Goal: Task Accomplishment & Management: Use online tool/utility

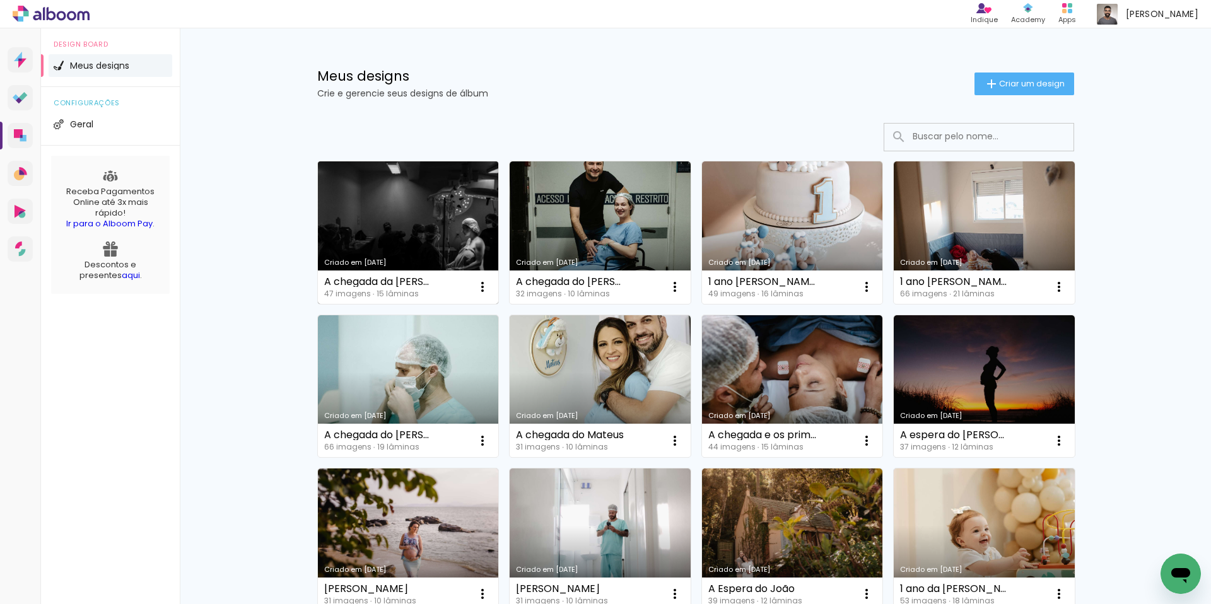
click at [450, 195] on link "Criado em [DATE]" at bounding box center [408, 232] width 181 height 143
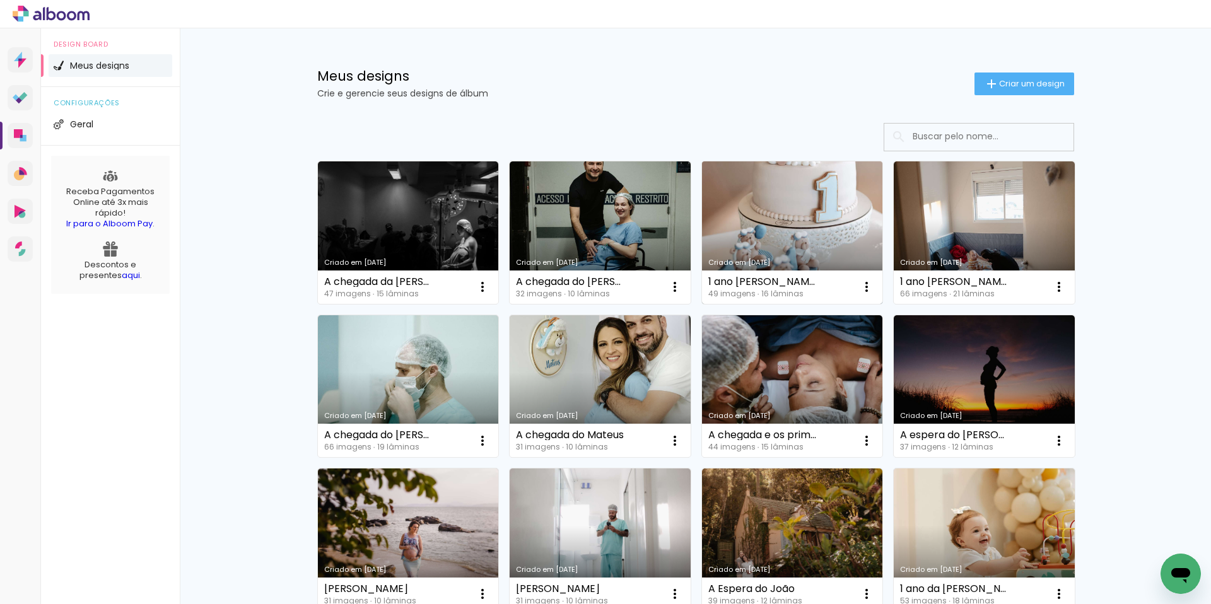
click at [728, 226] on link "Criado em [DATE]" at bounding box center [792, 232] width 181 height 143
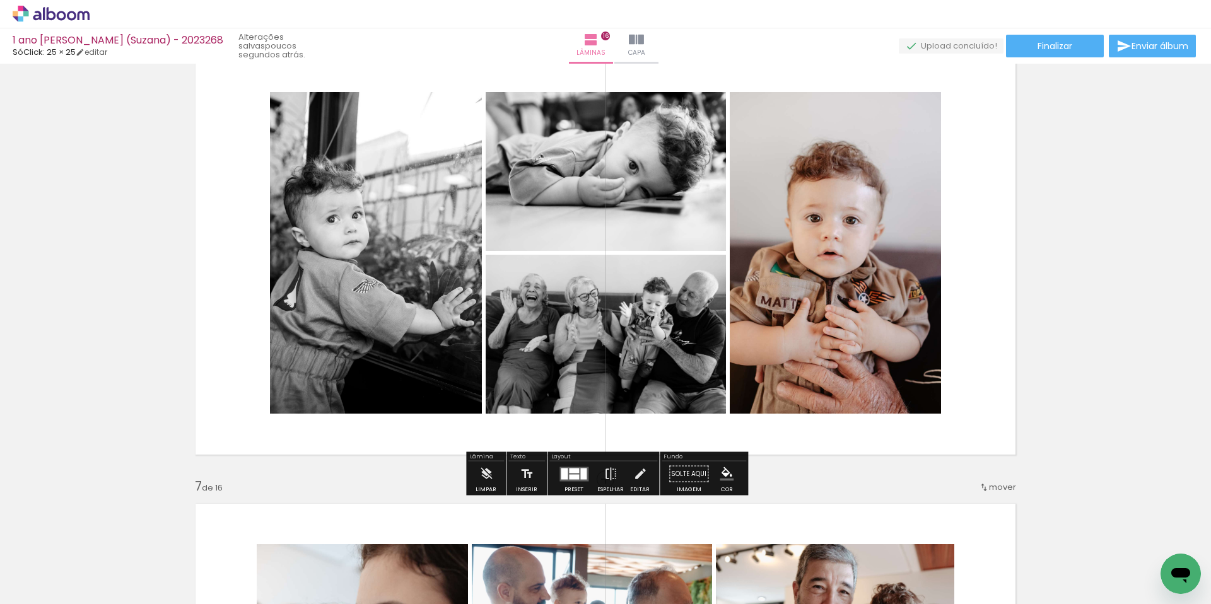
scroll to position [2266, 0]
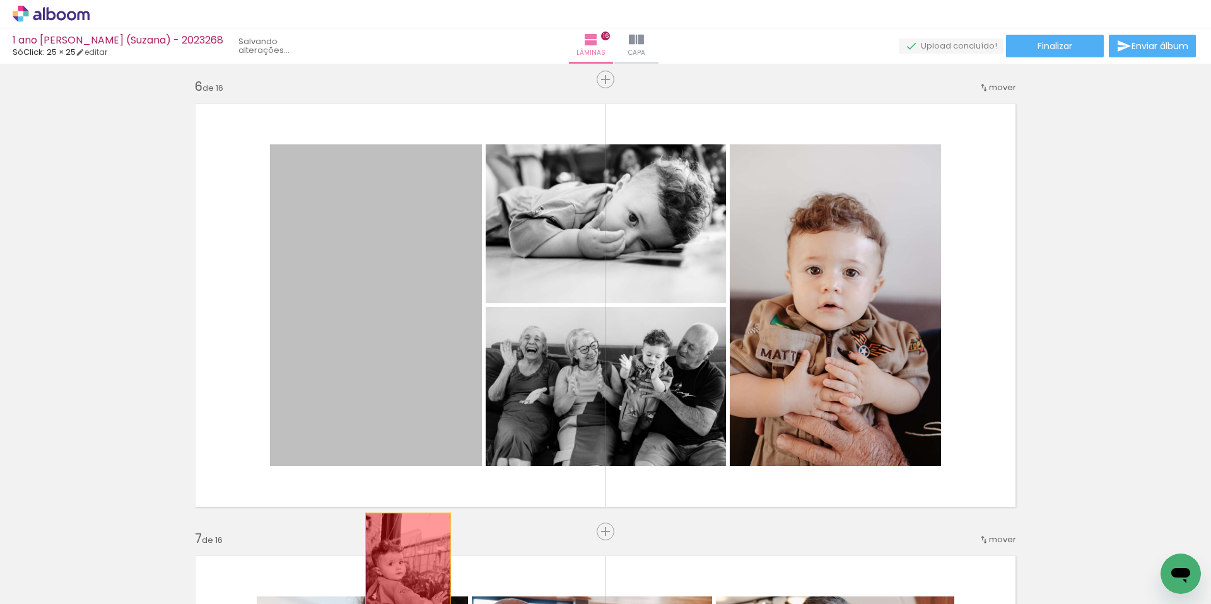
drag, startPoint x: 368, startPoint y: 290, endPoint x: 408, endPoint y: 578, distance: 290.4
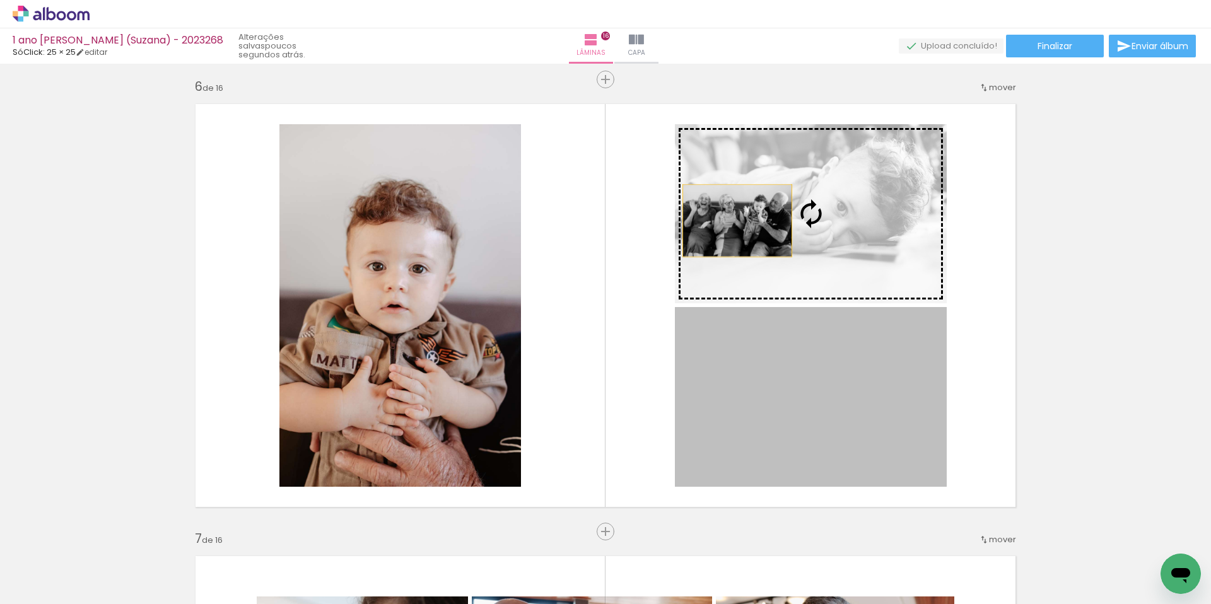
drag, startPoint x: 761, startPoint y: 427, endPoint x: 737, endPoint y: 221, distance: 207.5
click at [0, 0] on slot at bounding box center [0, 0] width 0 height 0
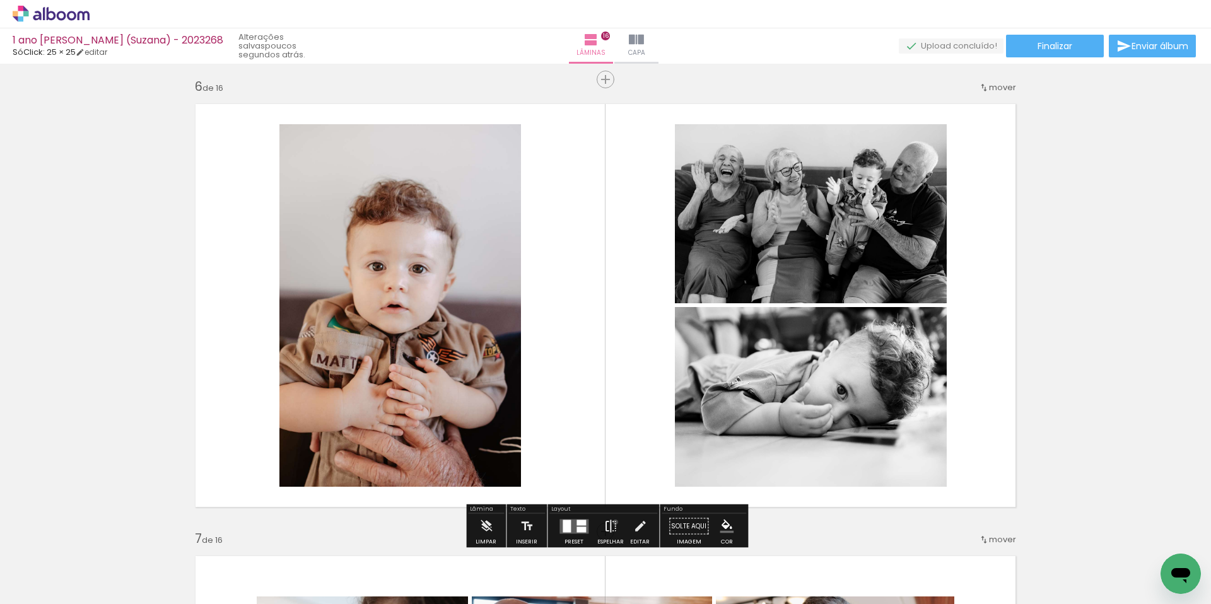
click at [612, 523] on iron-icon at bounding box center [610, 526] width 14 height 25
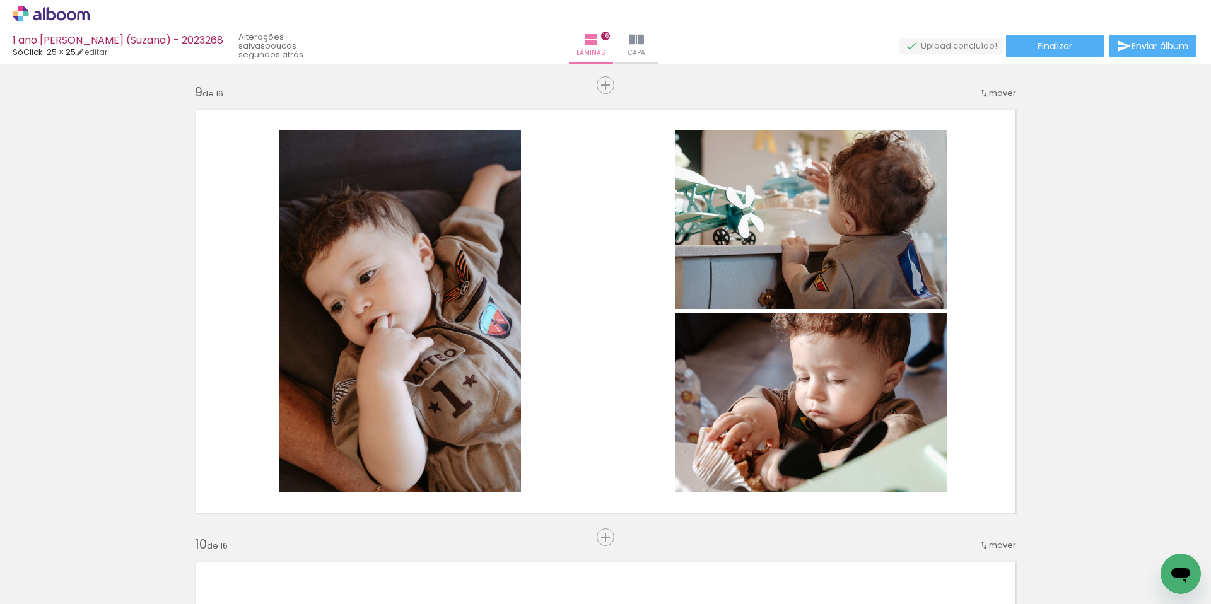
scroll to position [0, 1014]
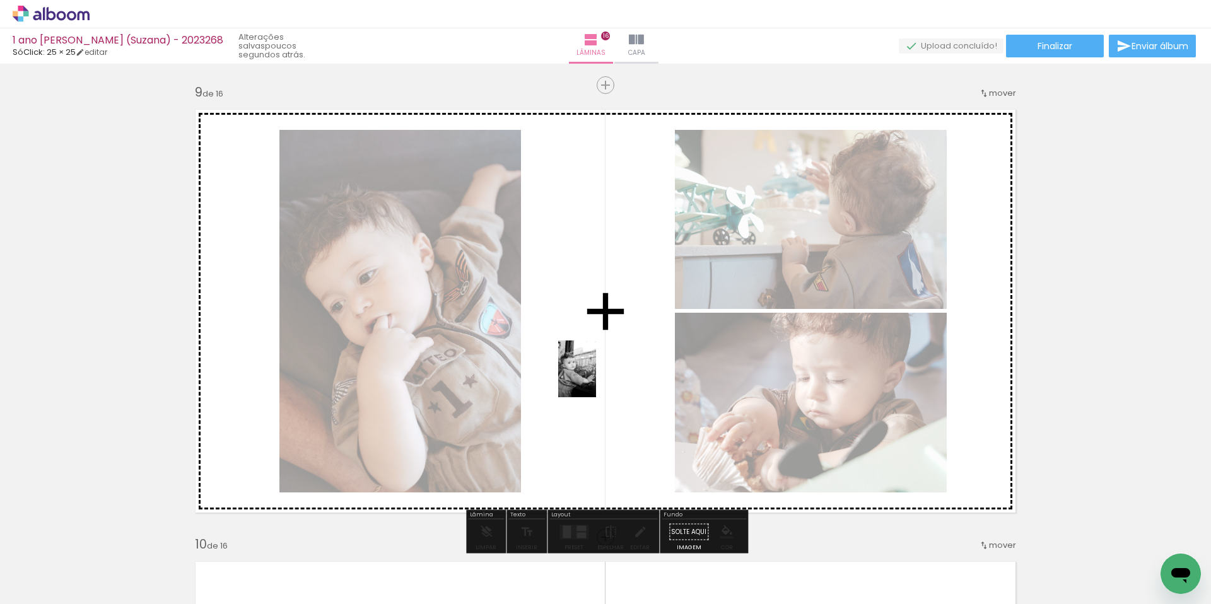
drag, startPoint x: 870, startPoint y: 561, endPoint x: 596, endPoint y: 378, distance: 329.2
click at [596, 378] on quentale-workspace at bounding box center [605, 302] width 1211 height 604
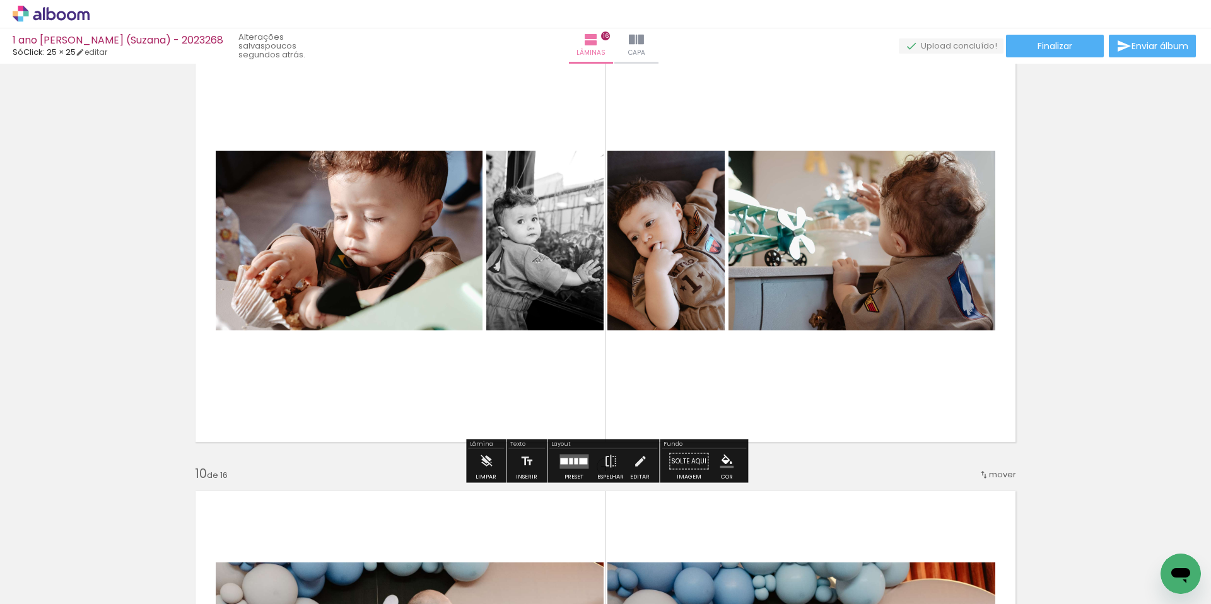
scroll to position [3782, 0]
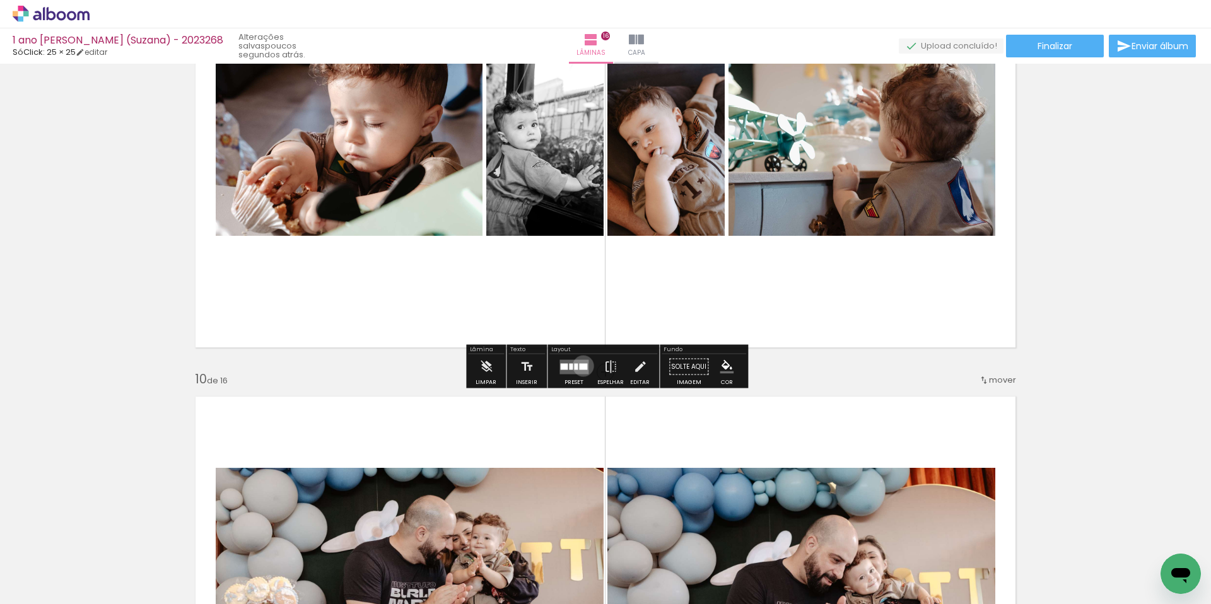
click at [580, 366] on div at bounding box center [583, 366] width 8 height 6
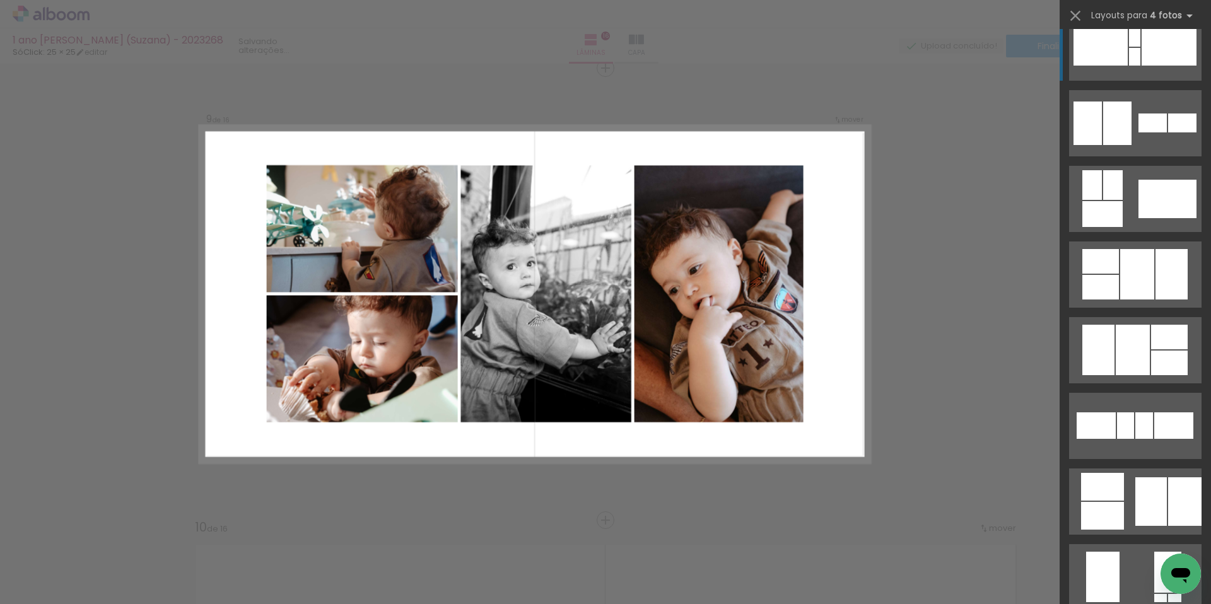
scroll to position [387, 0]
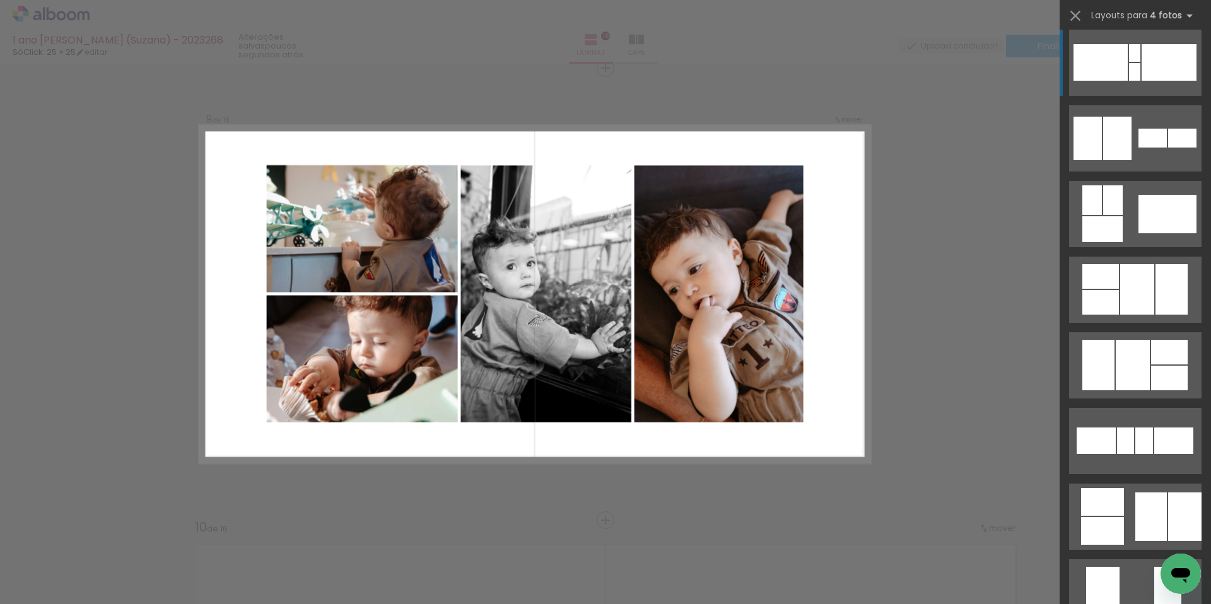
click at [1143, 356] on div at bounding box center [1133, 365] width 34 height 50
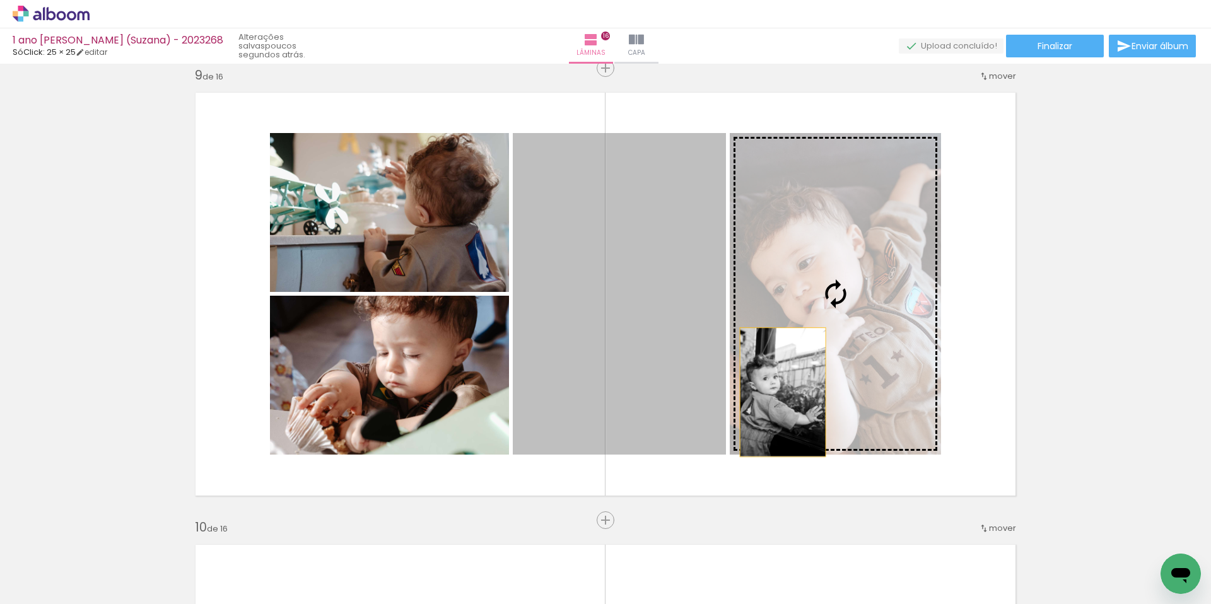
drag, startPoint x: 650, startPoint y: 386, endPoint x: 783, endPoint y: 392, distance: 133.2
click at [0, 0] on slot at bounding box center [0, 0] width 0 height 0
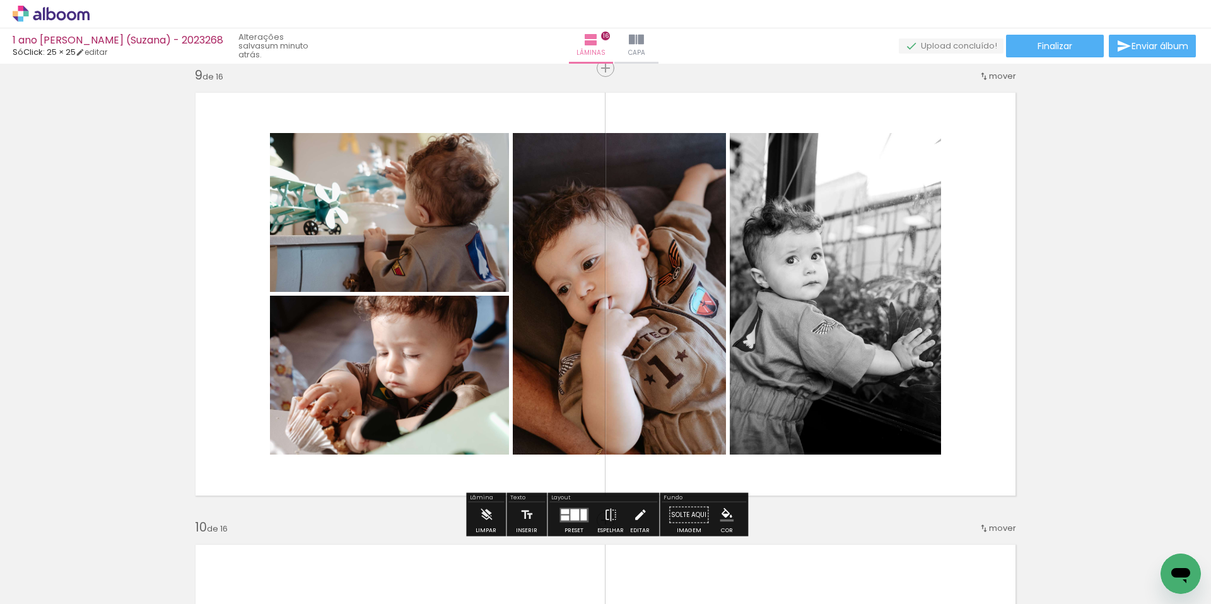
click at [641, 512] on iron-icon at bounding box center [640, 515] width 14 height 25
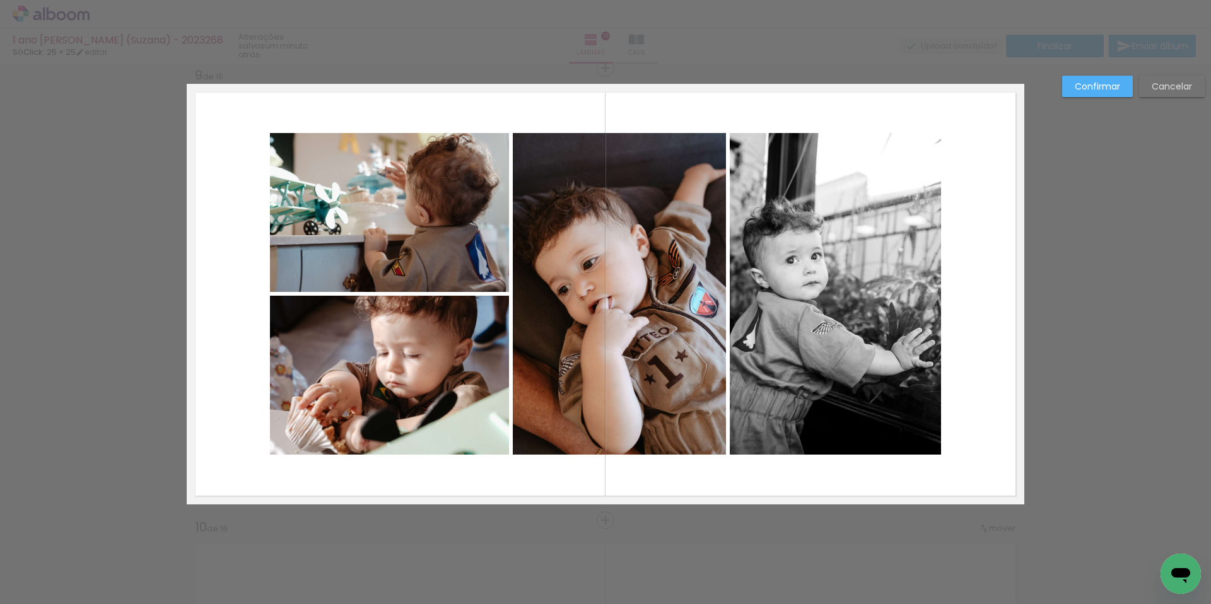
click at [414, 248] on quentale-photo at bounding box center [389, 212] width 239 height 159
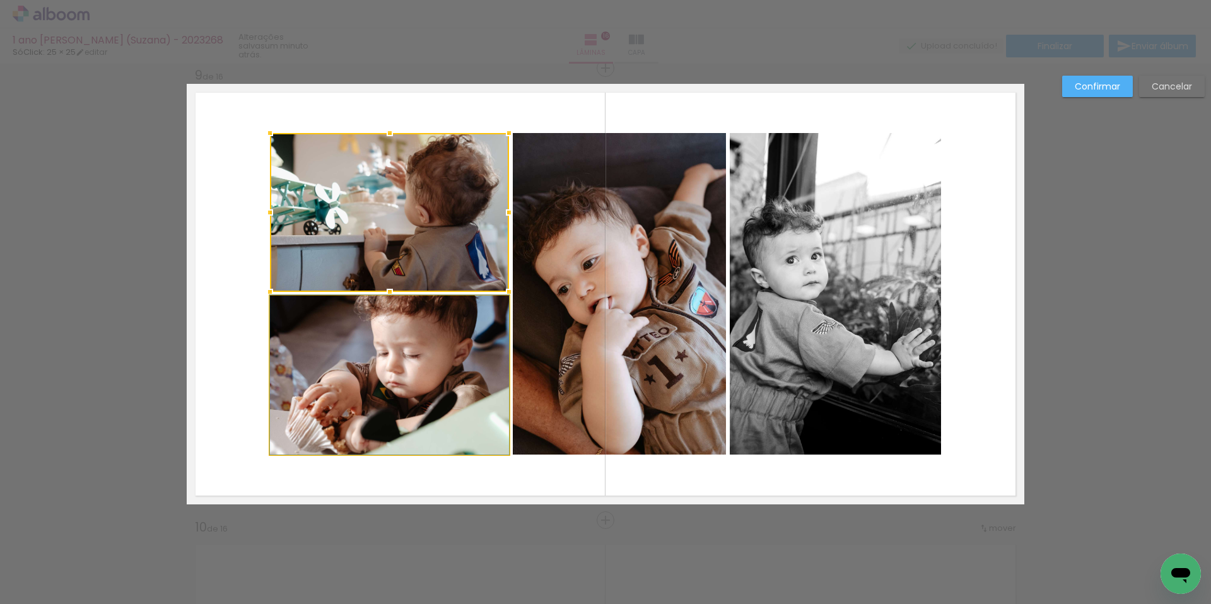
click at [419, 347] on quentale-photo at bounding box center [389, 375] width 239 height 159
click at [568, 335] on quentale-photo at bounding box center [619, 294] width 213 height 322
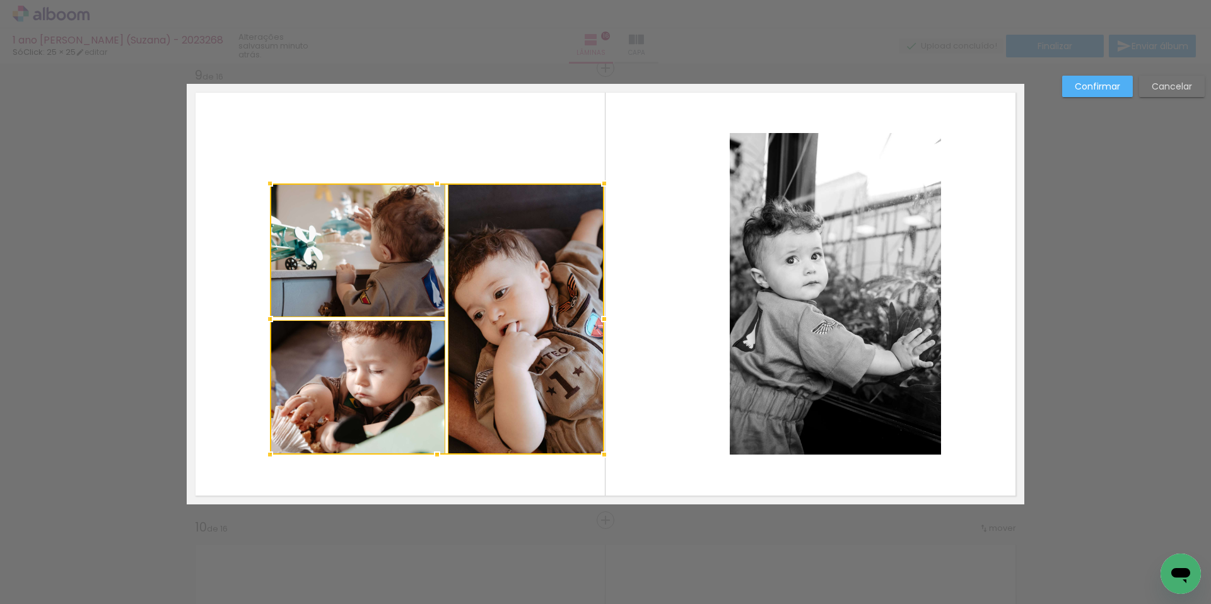
drag, startPoint x: 726, startPoint y: 132, endPoint x: 605, endPoint y: 183, distance: 131.7
click at [605, 183] on div at bounding box center [604, 183] width 25 height 25
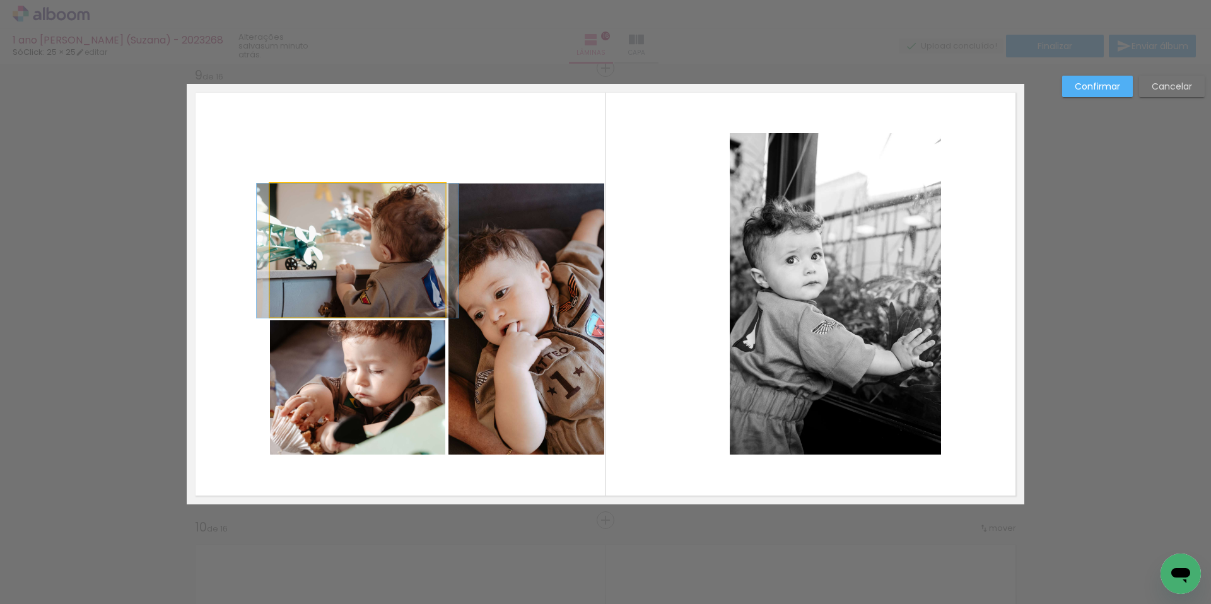
drag, startPoint x: 362, startPoint y: 257, endPoint x: 375, endPoint y: 272, distance: 20.1
click at [362, 257] on quentale-photo at bounding box center [357, 251] width 175 height 134
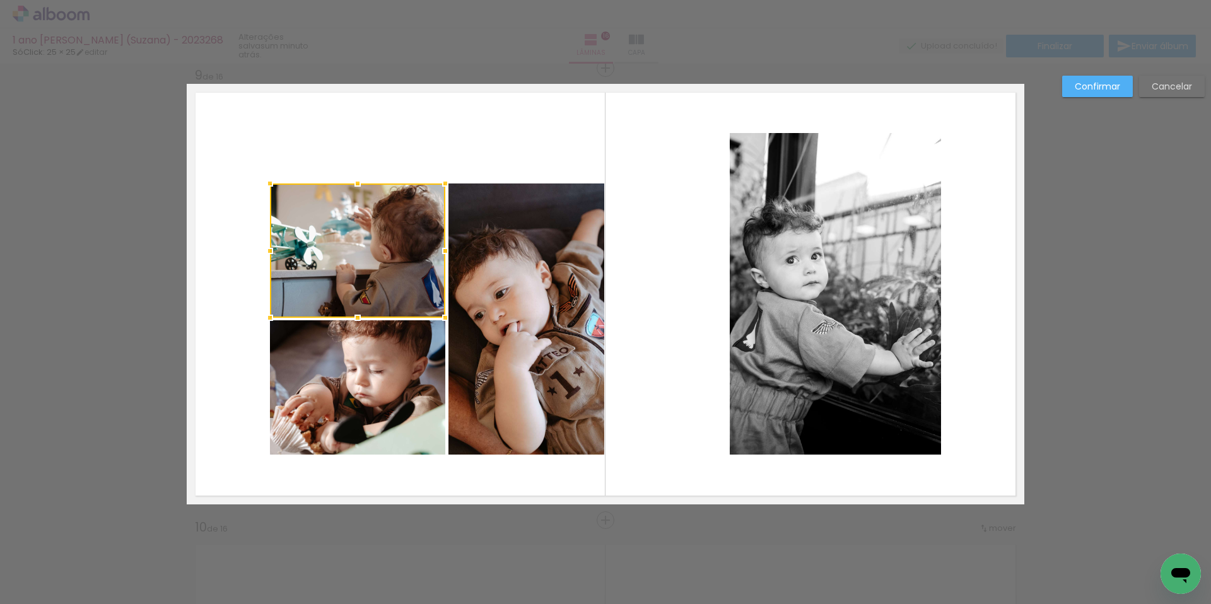
click at [390, 354] on quentale-photo at bounding box center [357, 387] width 175 height 134
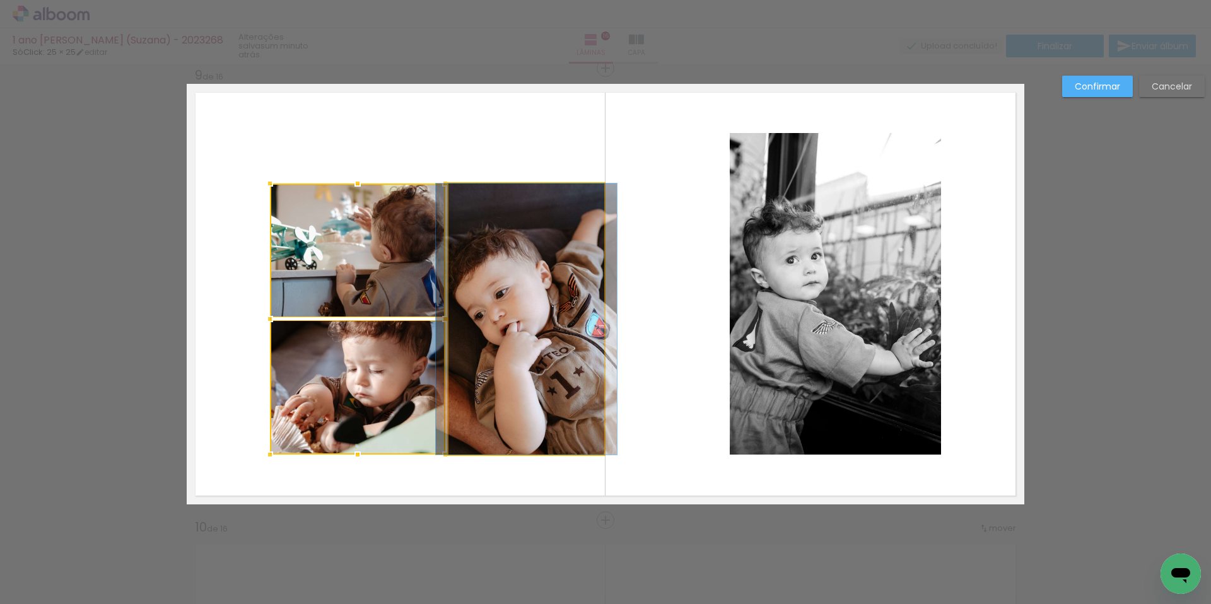
click at [558, 346] on quentale-photo at bounding box center [526, 319] width 156 height 271
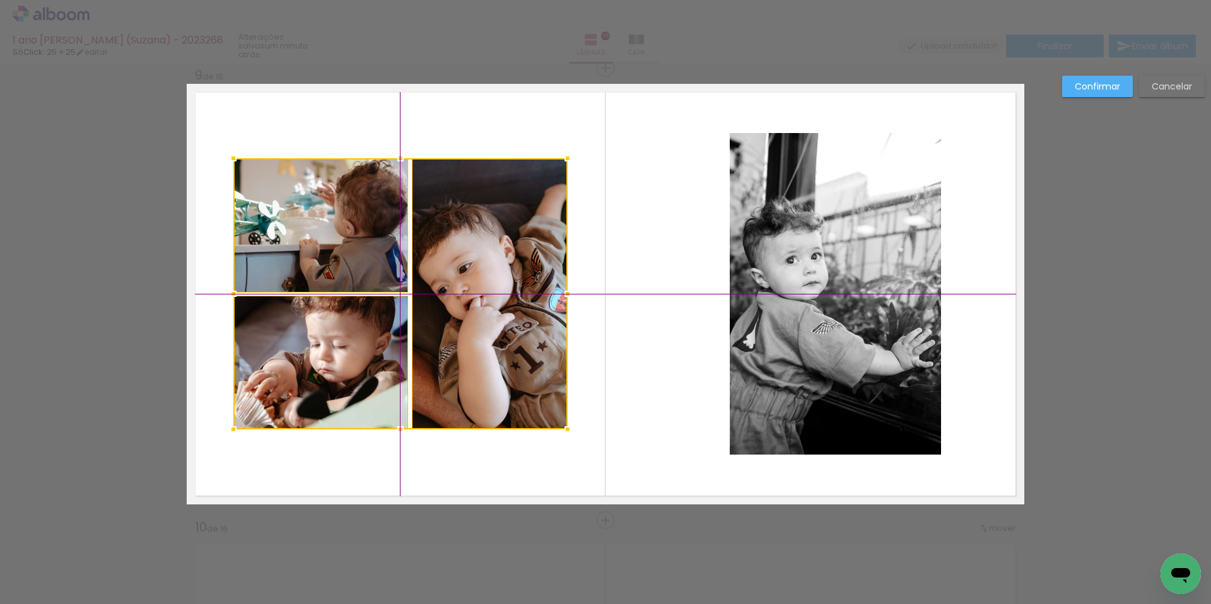
drag, startPoint x: 565, startPoint y: 351, endPoint x: 613, endPoint y: 335, distance: 50.5
click at [545, 344] on div at bounding box center [400, 293] width 334 height 271
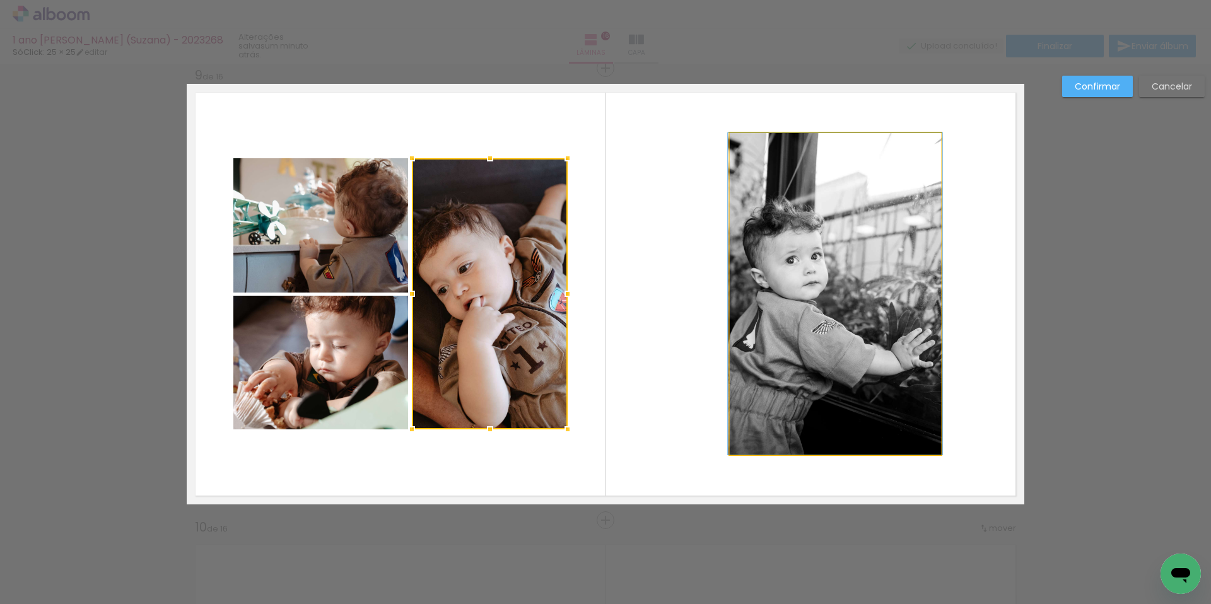
click at [854, 291] on quentale-photo at bounding box center [835, 294] width 211 height 322
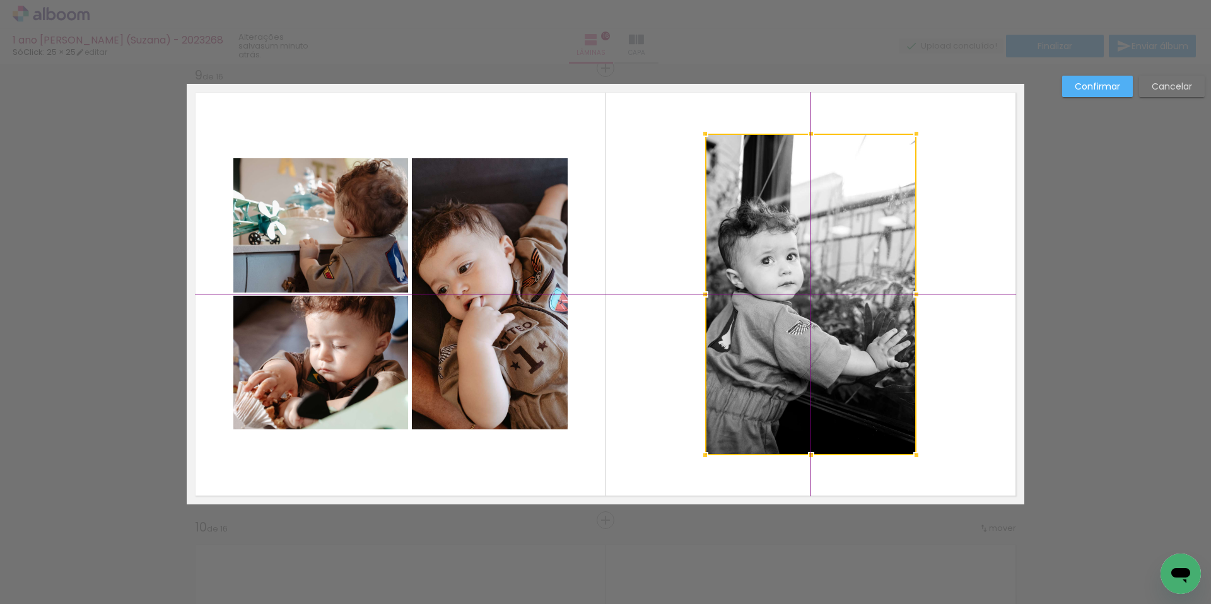
drag, startPoint x: 846, startPoint y: 308, endPoint x: 841, endPoint y: 313, distance: 7.6
click at [836, 313] on div at bounding box center [810, 295] width 211 height 322
drag, startPoint x: 1083, startPoint y: 303, endPoint x: 1090, endPoint y: 292, distance: 12.8
click at [1083, 303] on div "Confirmar Cancelar" at bounding box center [605, 288] width 1211 height 7717
click at [0, 0] on slot "Confirmar" at bounding box center [0, 0] width 0 height 0
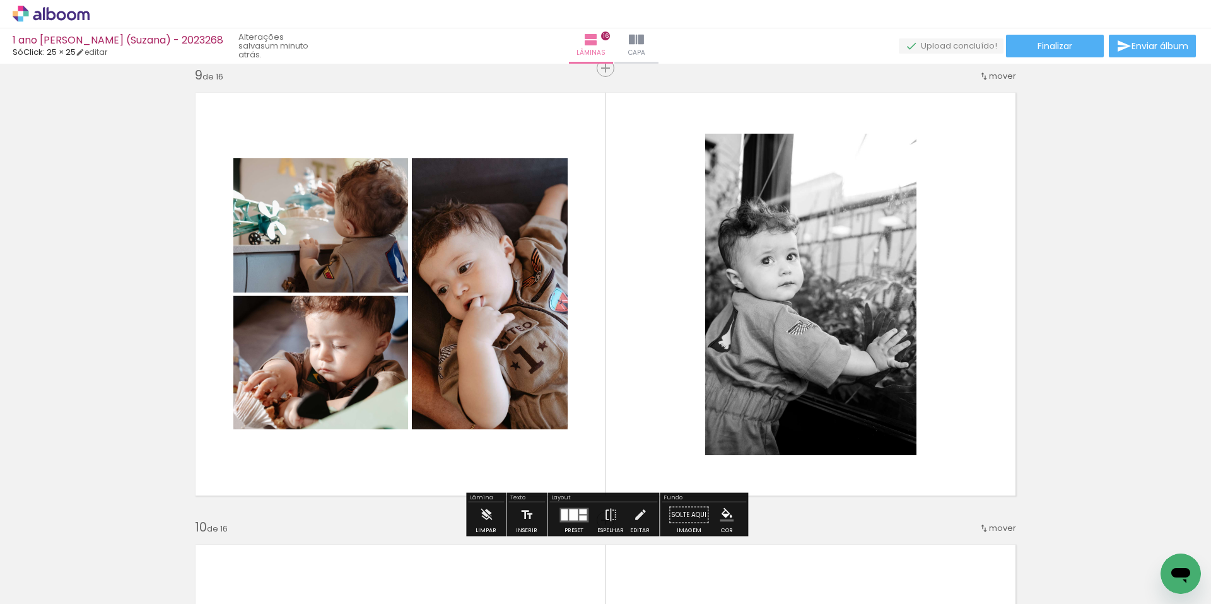
click at [1124, 132] on div "Inserir lâmina 1 de 16 Inserir lâmina 2 de 16 Inserir lâmina 3 de 16 Inserir lâ…" at bounding box center [605, 278] width 1211 height 7687
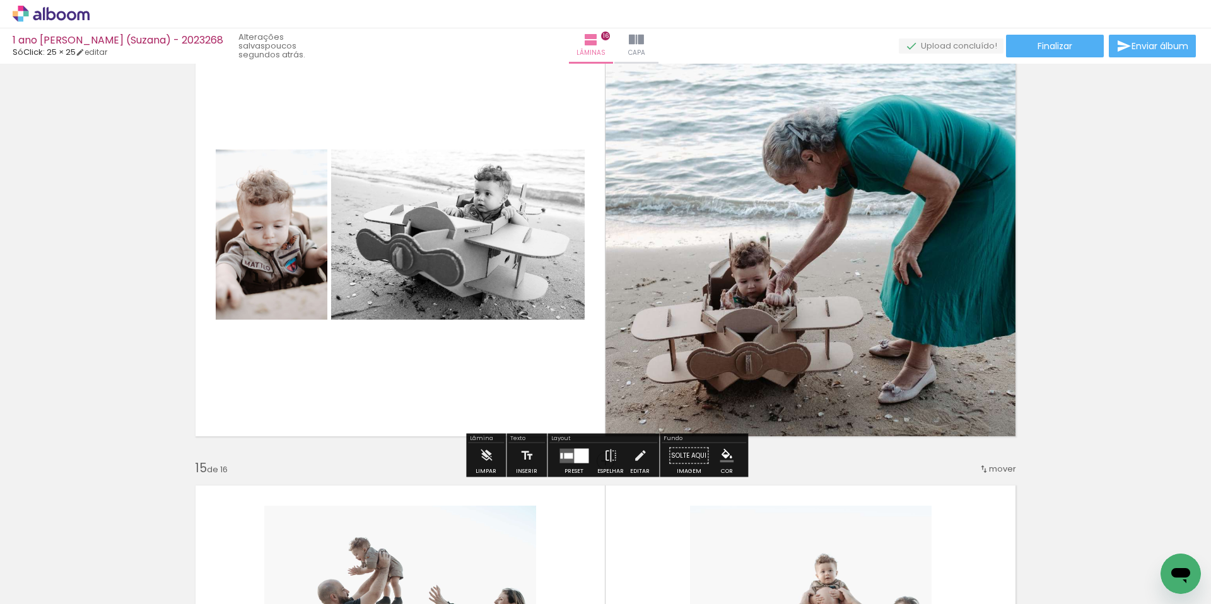
scroll to position [5971, 0]
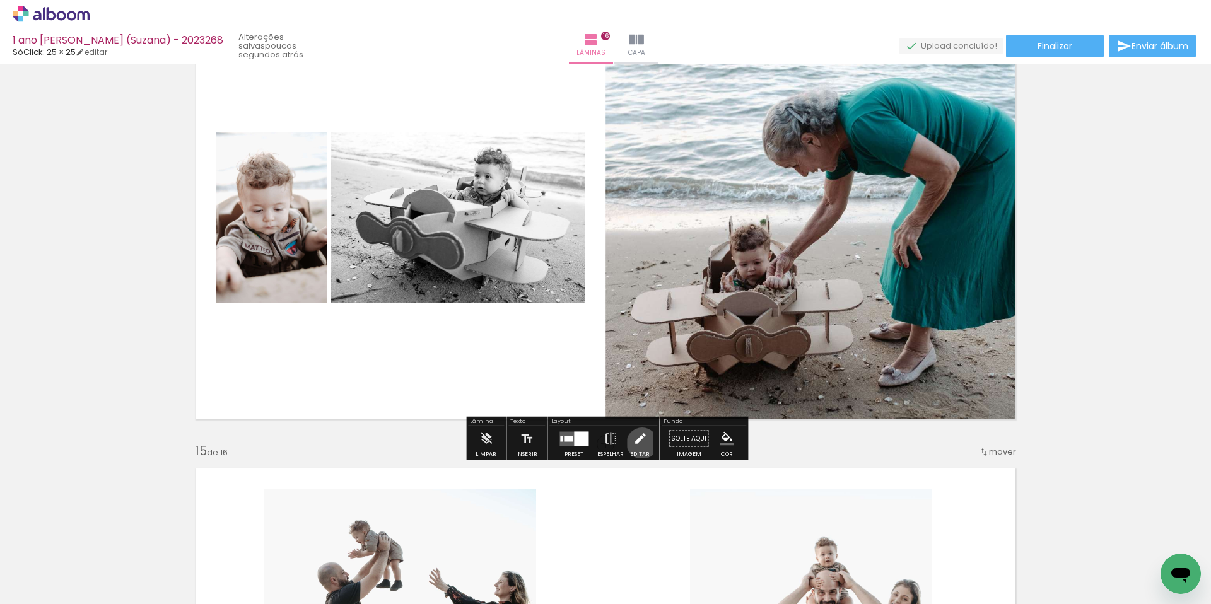
click at [639, 443] on iron-icon at bounding box center [640, 438] width 14 height 25
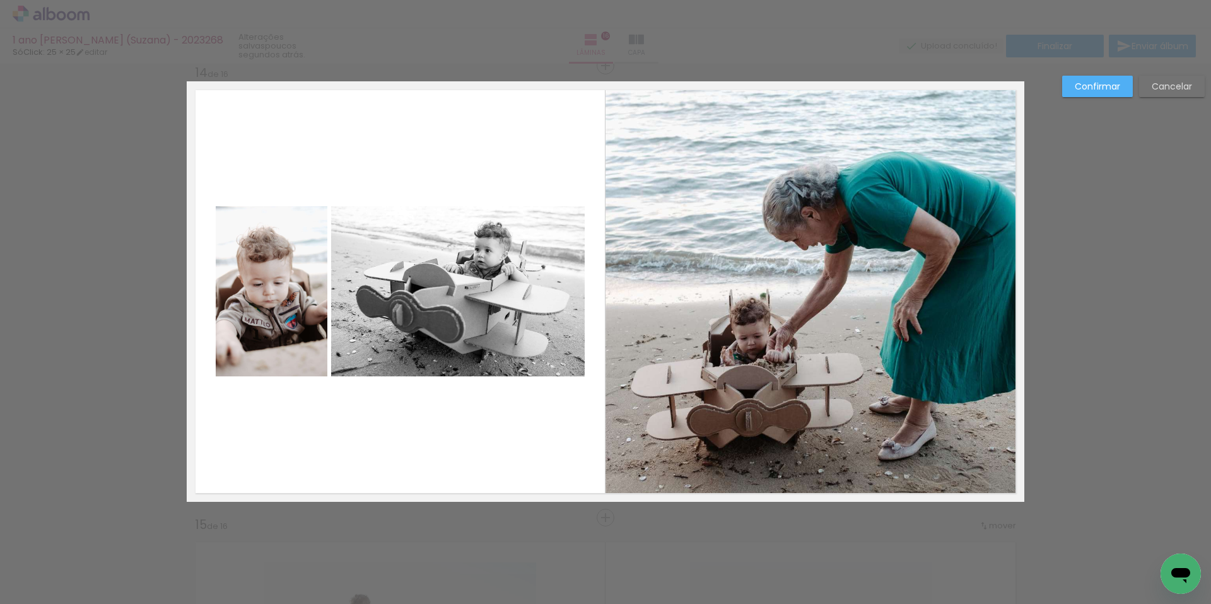
scroll to position [5894, 0]
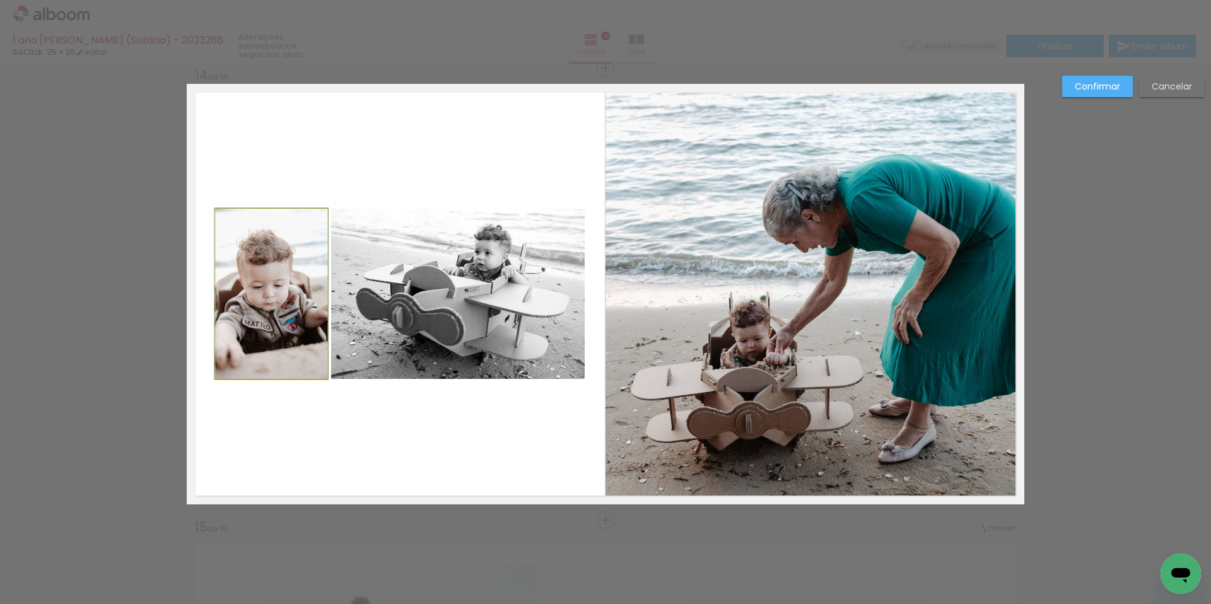
click at [262, 263] on quentale-photo at bounding box center [272, 294] width 112 height 170
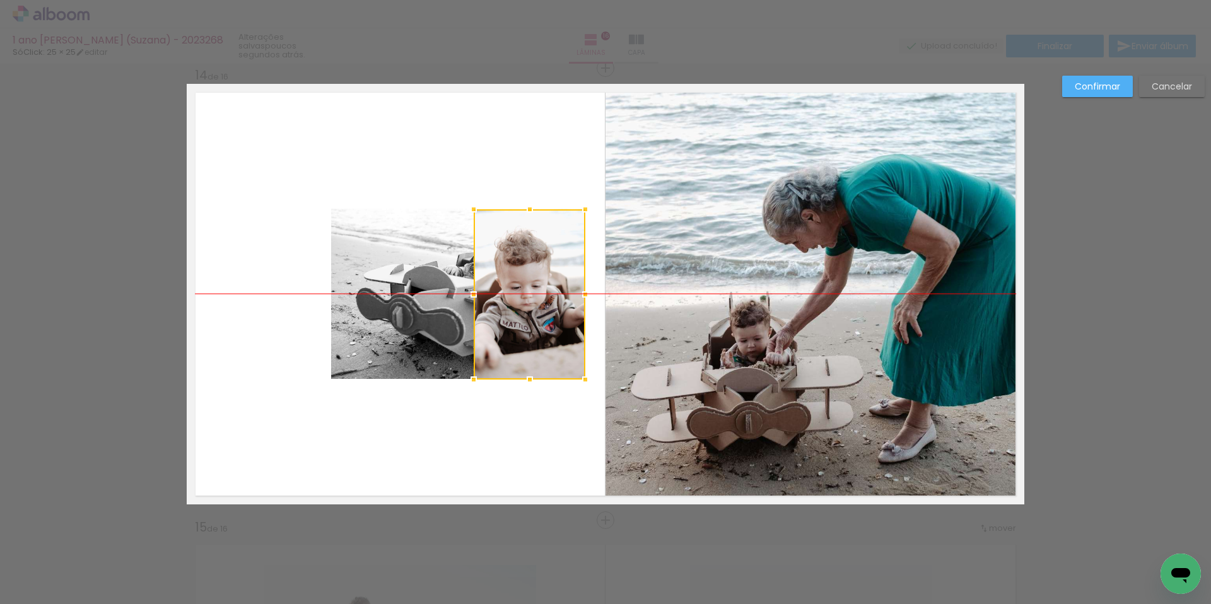
drag, startPoint x: 263, startPoint y: 271, endPoint x: 522, endPoint y: 274, distance: 258.6
click at [522, 274] on div at bounding box center [530, 294] width 112 height 170
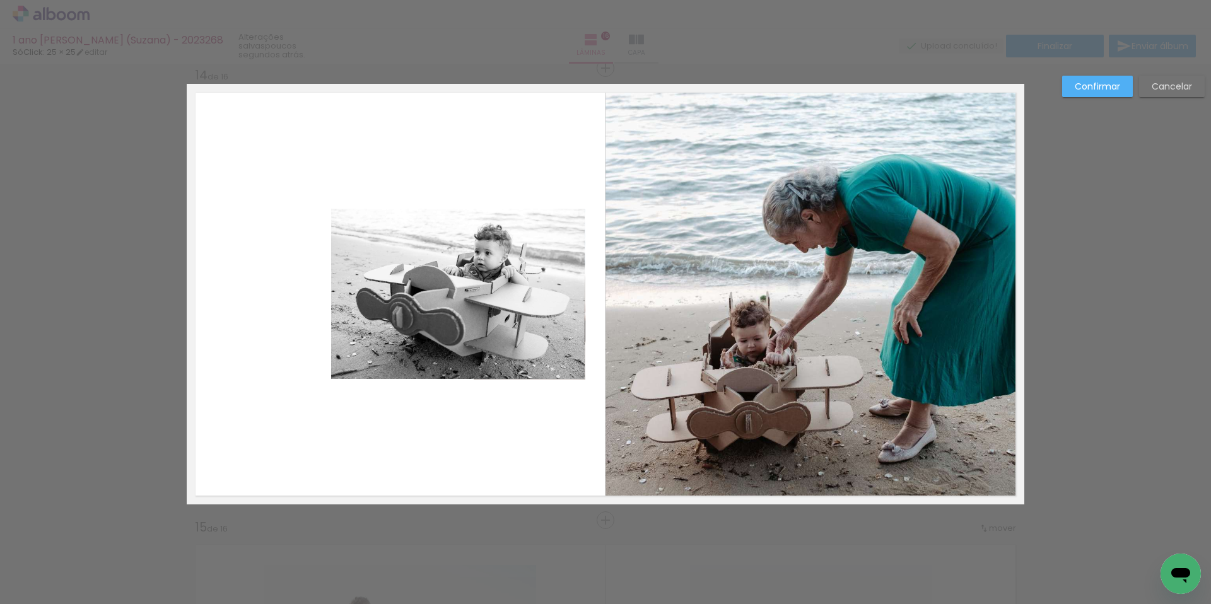
click at [383, 270] on quentale-photo at bounding box center [458, 294] width 254 height 170
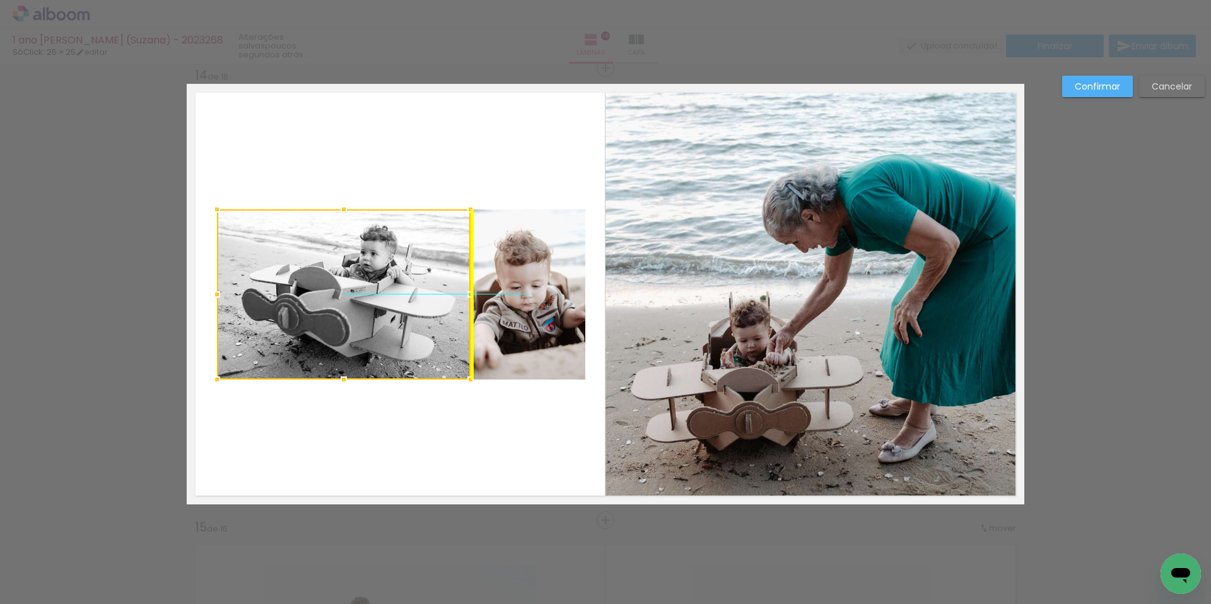
drag, startPoint x: 409, startPoint y: 286, endPoint x: 300, endPoint y: 277, distance: 108.8
click at [300, 277] on div at bounding box center [344, 294] width 254 height 170
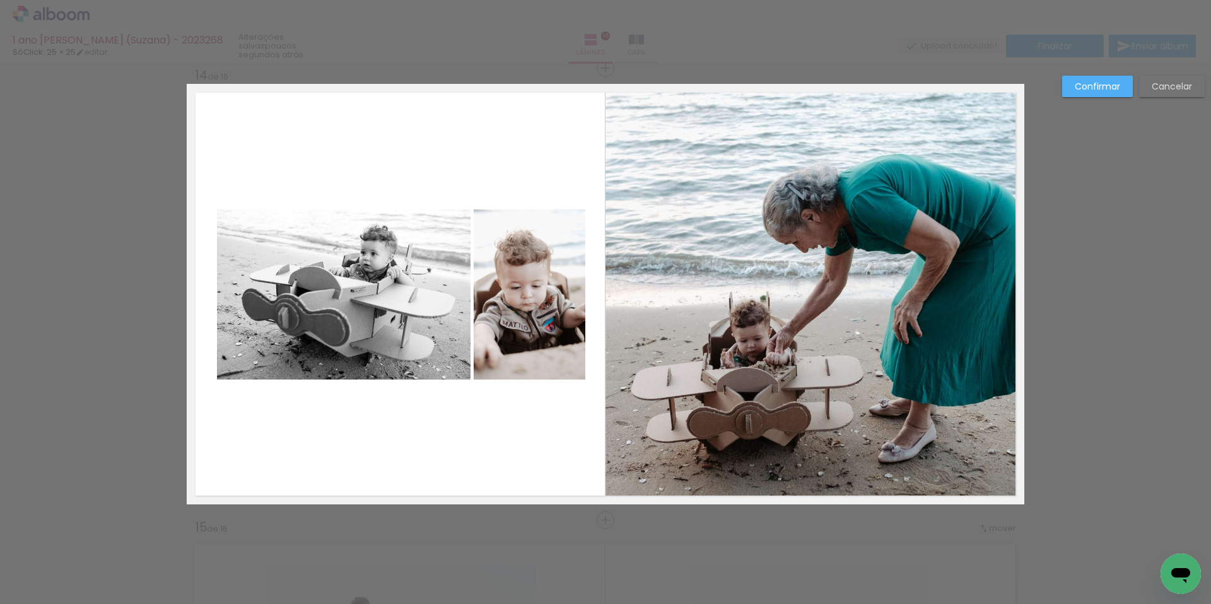
click at [356, 163] on quentale-layouter at bounding box center [605, 294] width 837 height 421
click at [311, 282] on quentale-photo at bounding box center [344, 294] width 254 height 170
click at [506, 306] on quentale-photo at bounding box center [530, 294] width 112 height 170
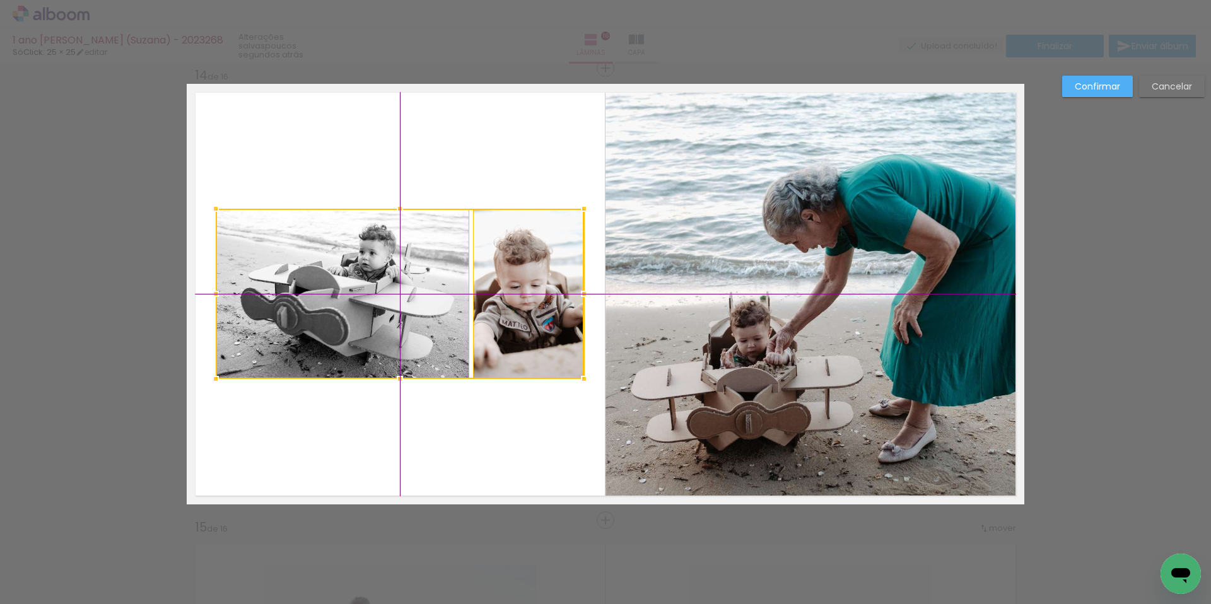
click at [509, 317] on div at bounding box center [400, 294] width 368 height 170
click at [1122, 83] on paper-button "Confirmar" at bounding box center [1097, 86] width 71 height 21
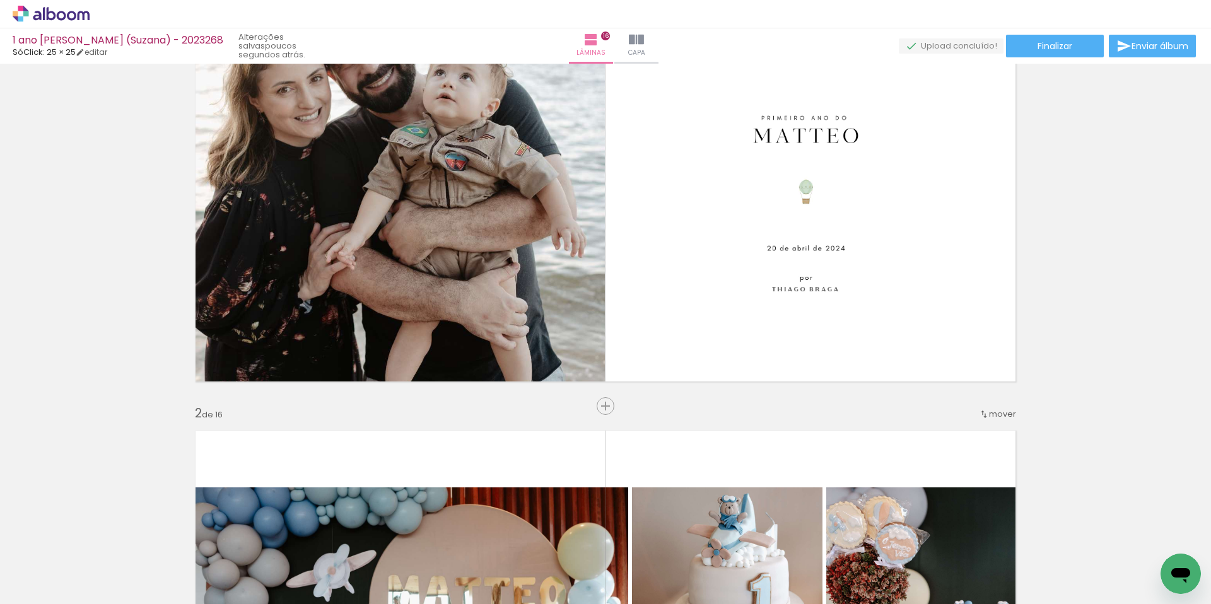
scroll to position [0, 0]
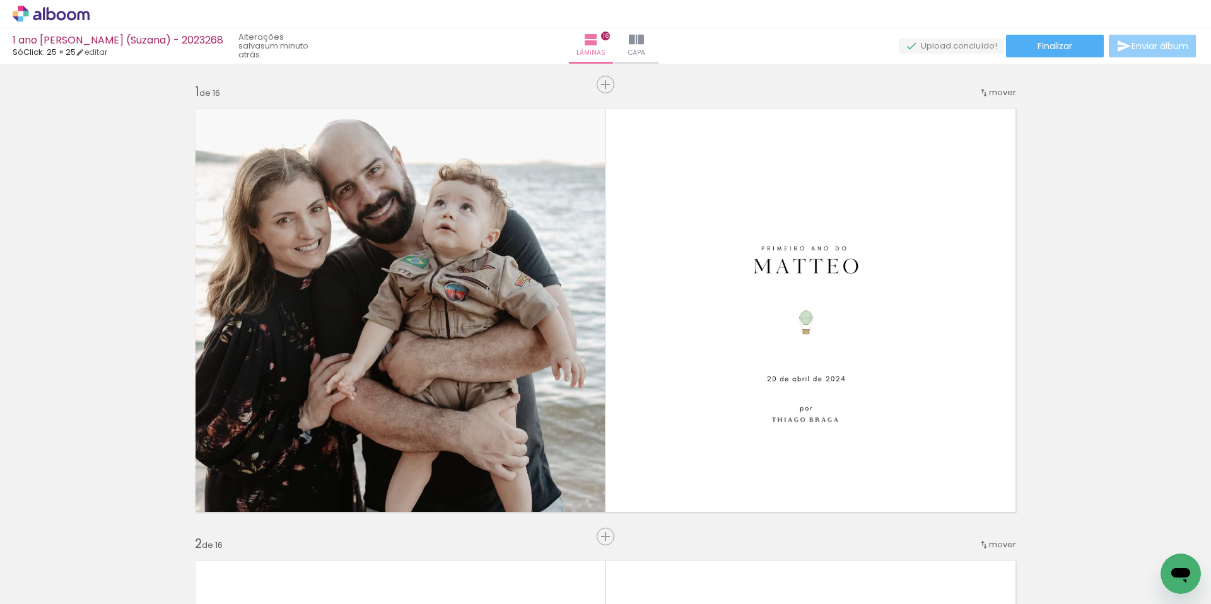
click at [1119, 54] on paper-button "Enviar álbum" at bounding box center [1152, 46] width 87 height 23
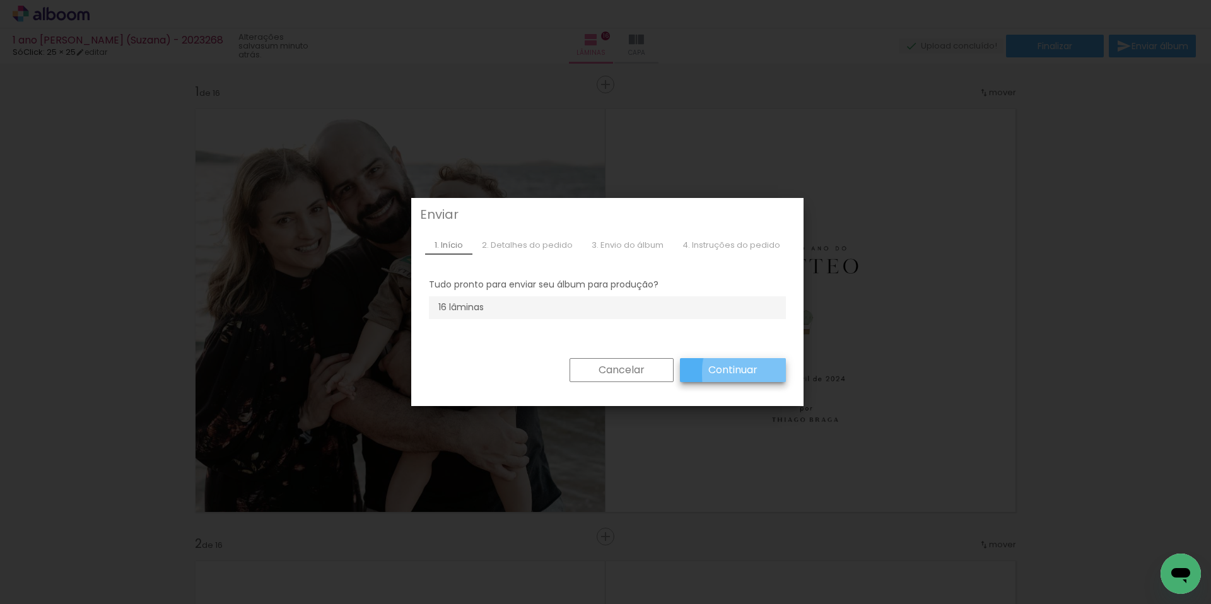
click at [766, 373] on paper-button "Continuar" at bounding box center [733, 370] width 106 height 24
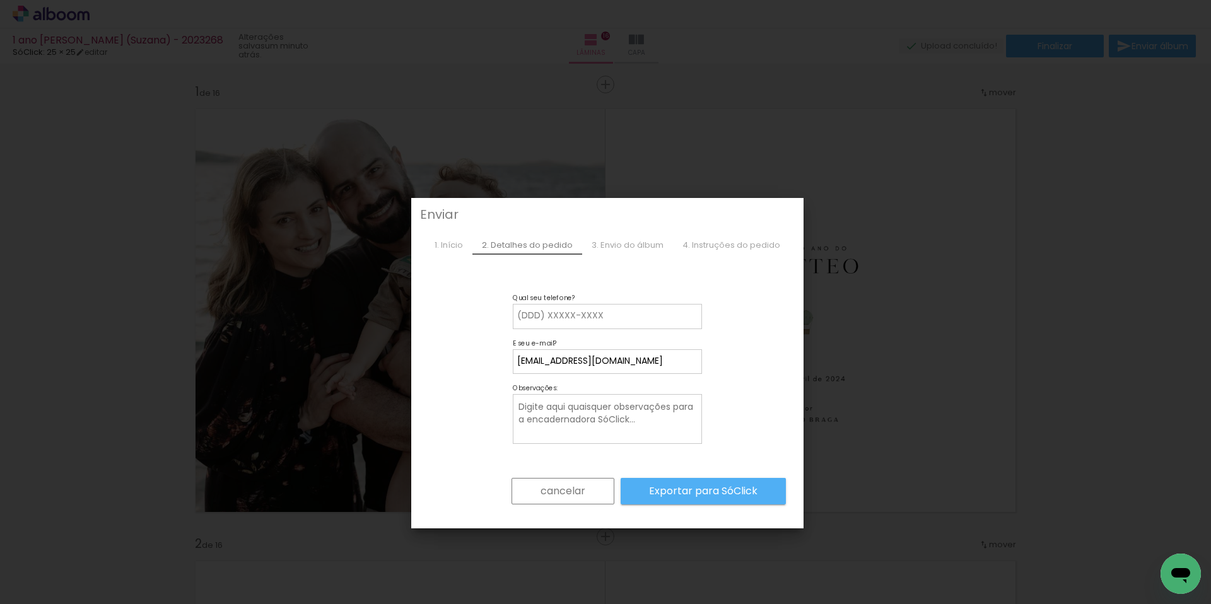
click at [0, 0] on slot "cancelar" at bounding box center [0, 0] width 0 height 0
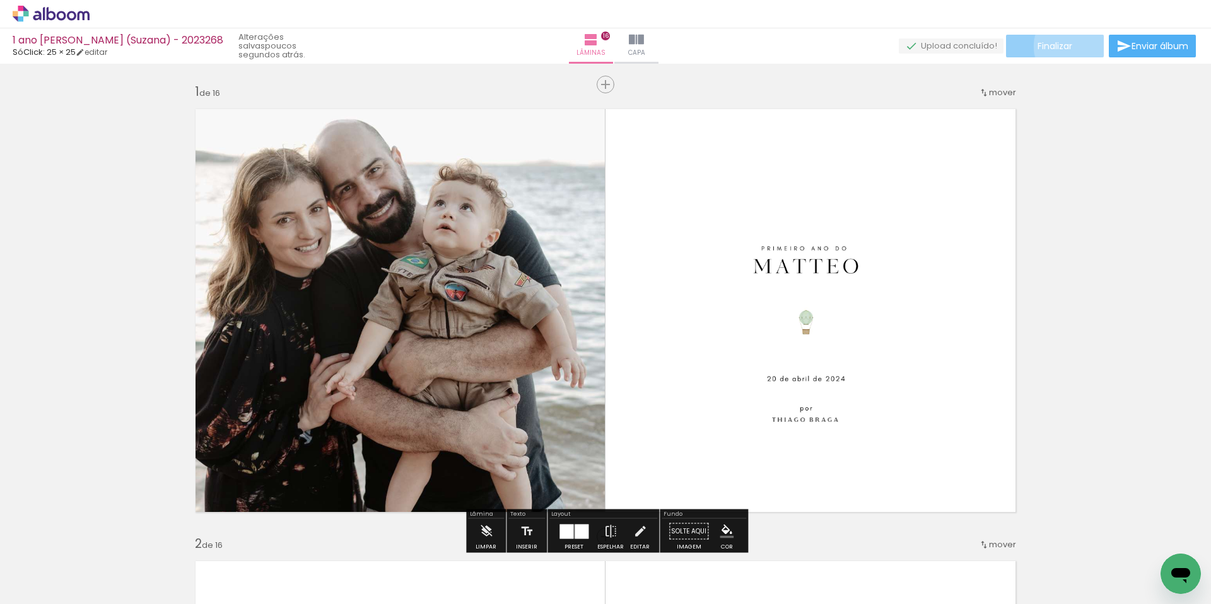
click at [1068, 46] on paper-button "Finalizar" at bounding box center [1055, 46] width 98 height 23
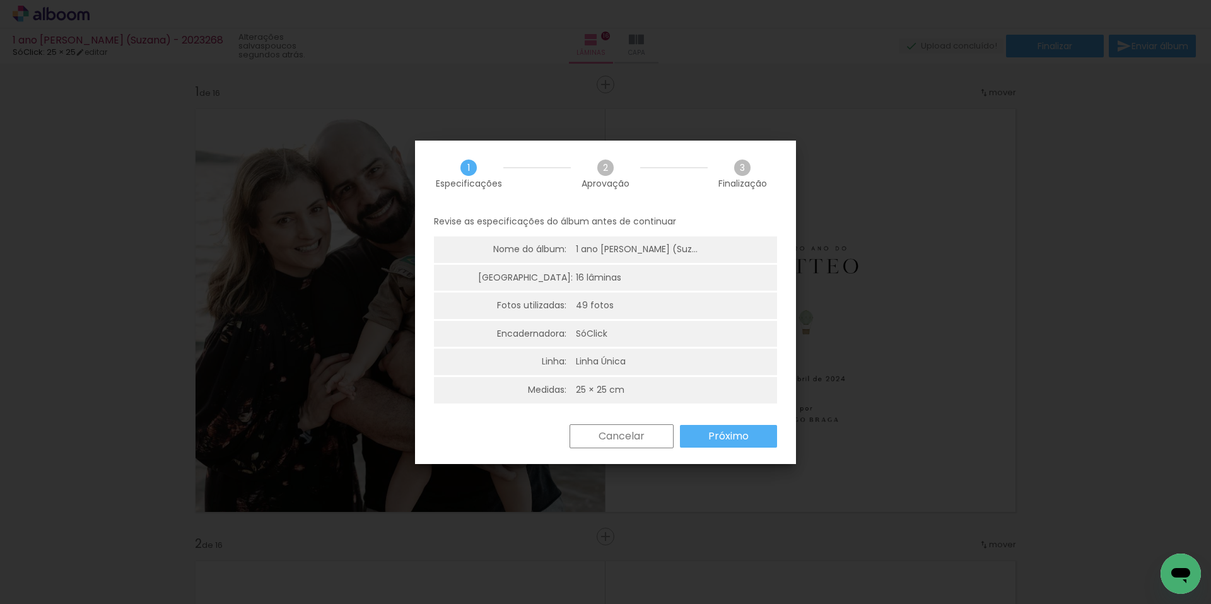
click at [0, 0] on slot "Próximo" at bounding box center [0, 0] width 0 height 0
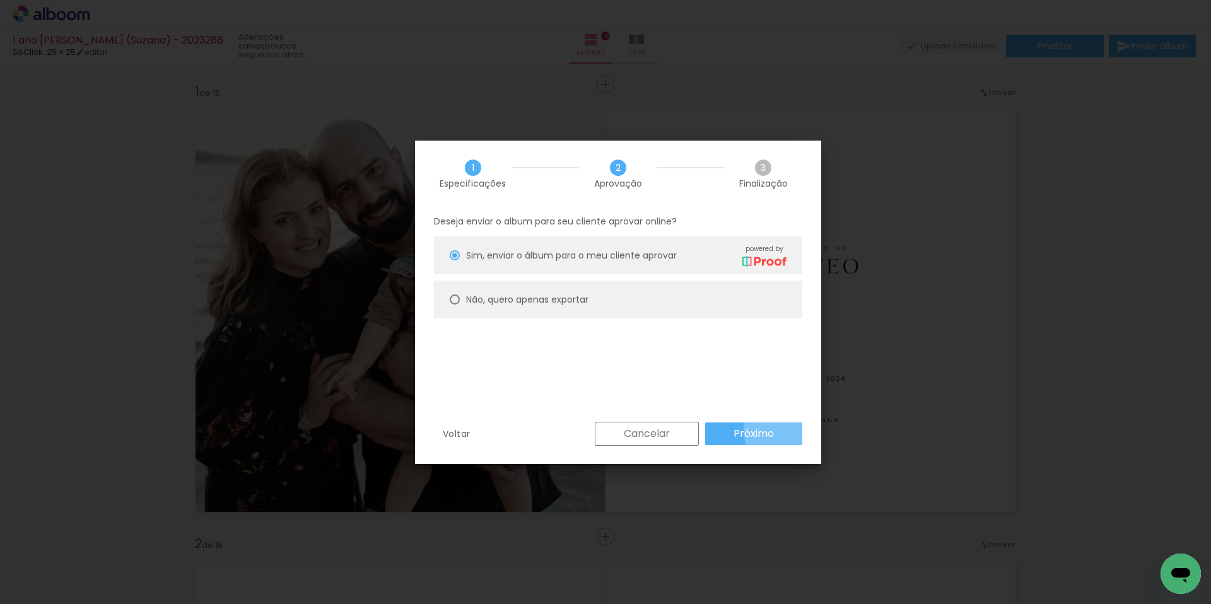
click at [783, 431] on paper-button "Próximo" at bounding box center [753, 434] width 97 height 23
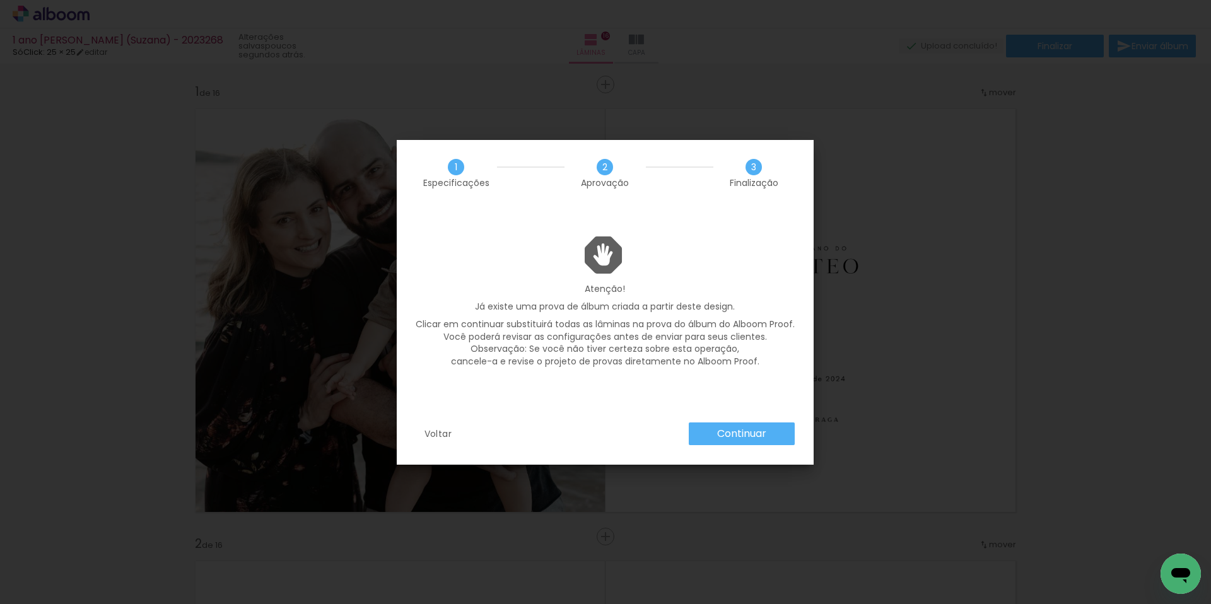
click at [783, 431] on paper-button "Continuar" at bounding box center [742, 434] width 106 height 23
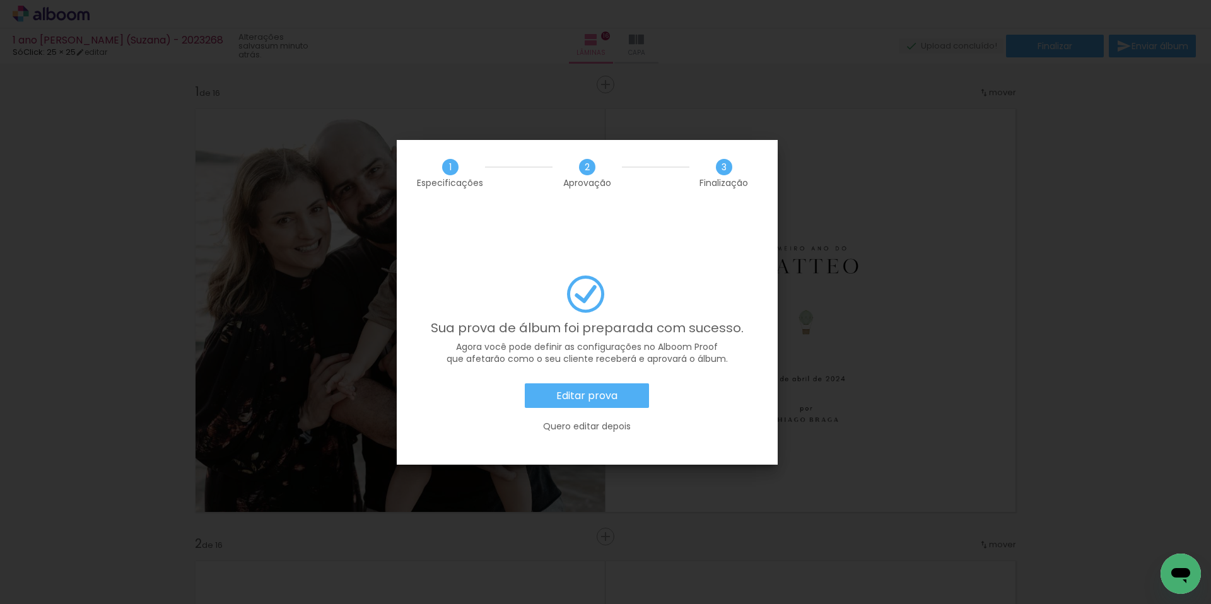
click at [0, 0] on slot "Editar prova" at bounding box center [0, 0] width 0 height 0
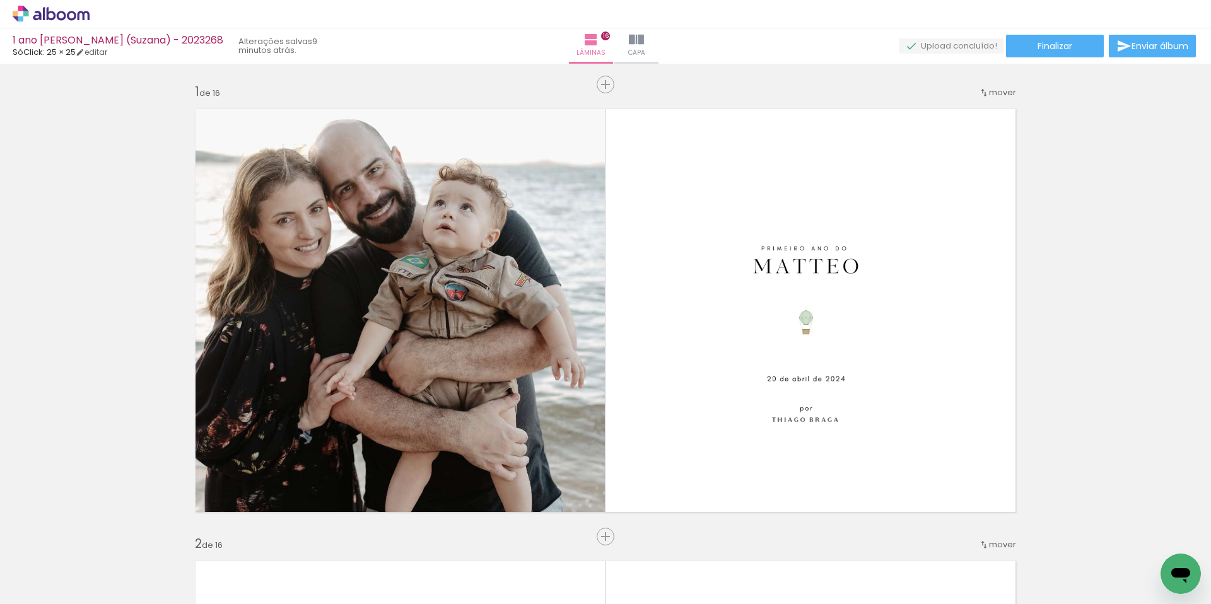
scroll to position [0, 1014]
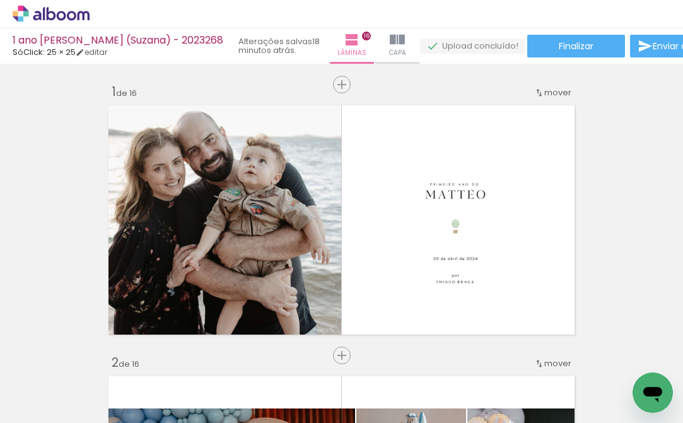
scroll to position [0, 1014]
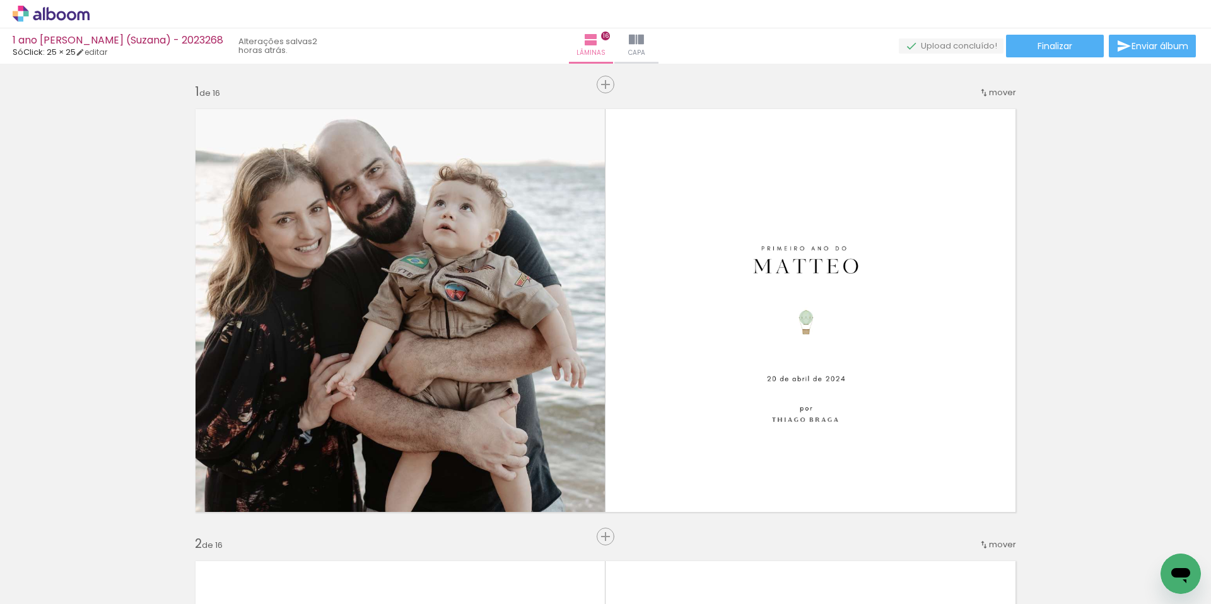
scroll to position [0, 1014]
